Goal: Task Accomplishment & Management: Use online tool/utility

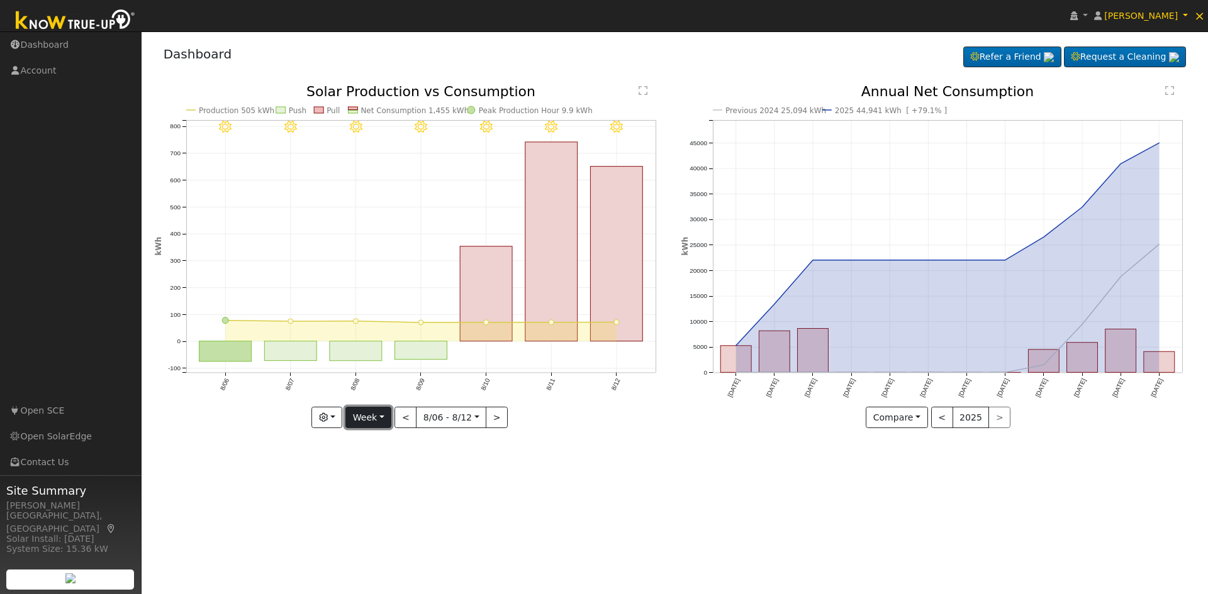
click at [370, 416] on button "Week" at bounding box center [368, 417] width 46 height 21
click at [375, 492] on link "Year" at bounding box center [389, 497] width 87 height 18
type input "[DATE]"
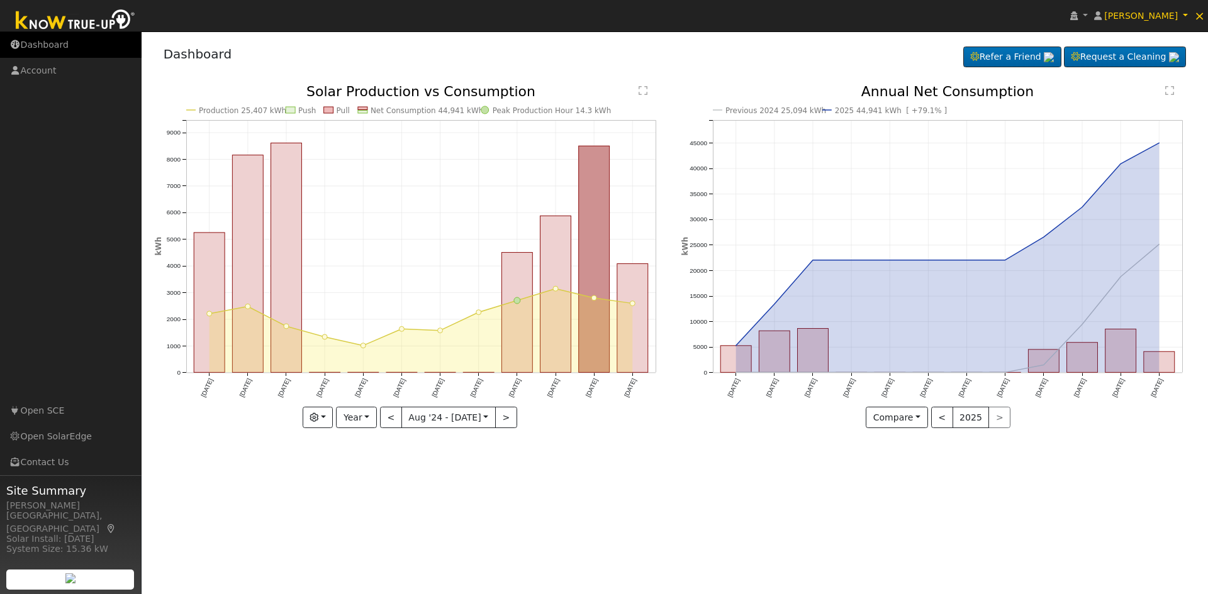
click at [53, 45] on link "Dashboard" at bounding box center [71, 45] width 142 height 26
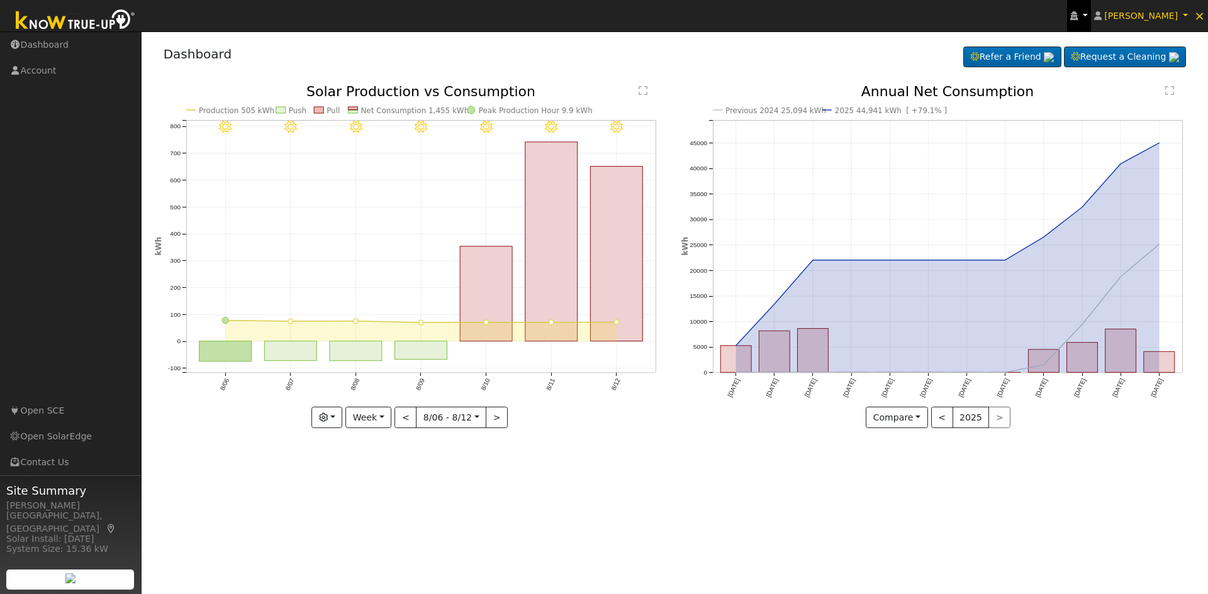
click at [1077, 16] on icon at bounding box center [1074, 15] width 8 height 9
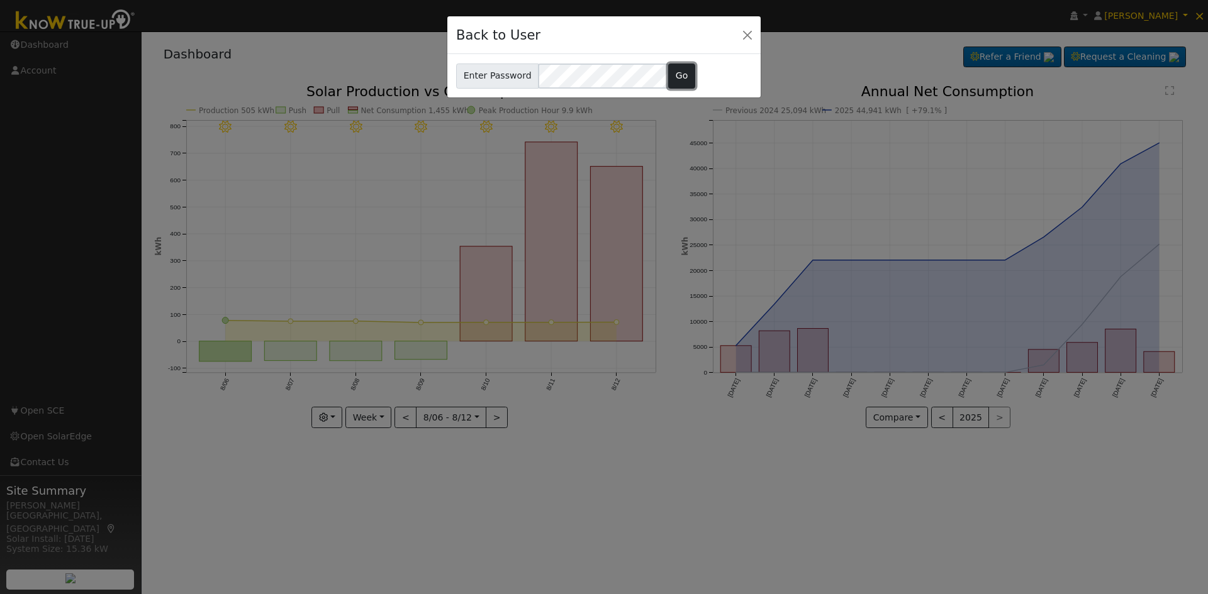
click at [677, 69] on button "Go" at bounding box center [681, 76] width 27 height 25
